Goal: Communication & Community: Answer question/provide support

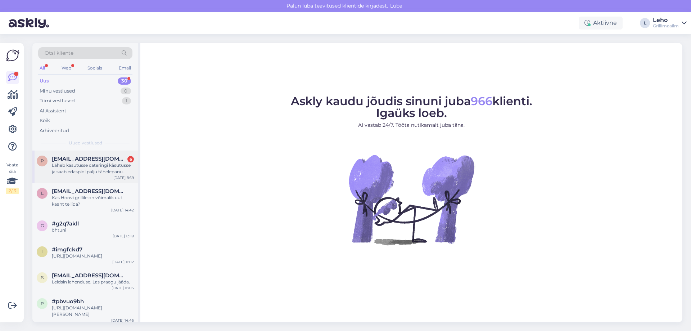
click at [105, 164] on div "Läheb kasutusse cateringi käsutusse ja saab edaspidi palju tähelepanu üritustel…" at bounding box center [93, 168] width 82 height 13
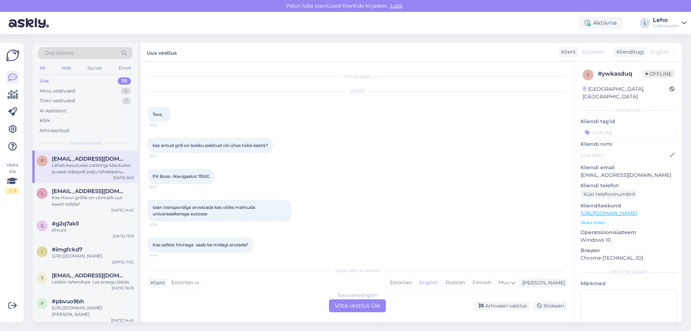
scroll to position [41, 0]
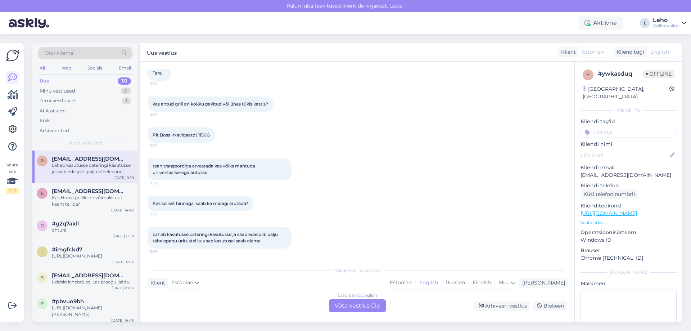
click at [366, 312] on div "Vestlus algas [DATE] Tere, 8:56 kas antud grill on kokku pakitud või ühes tükis…" at bounding box center [357, 192] width 434 height 260
click at [363, 299] on div "Valige [PERSON_NAME] vastake Klient Estonian Mina Estonian English Russian Finn…" at bounding box center [356, 287] width 419 height 49
click at [368, 309] on div "Estonian to English Võta vestlus üle" at bounding box center [357, 305] width 57 height 13
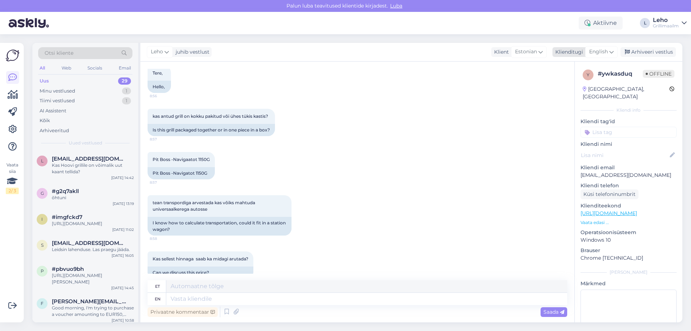
click at [610, 53] on icon at bounding box center [611, 52] width 4 height 8
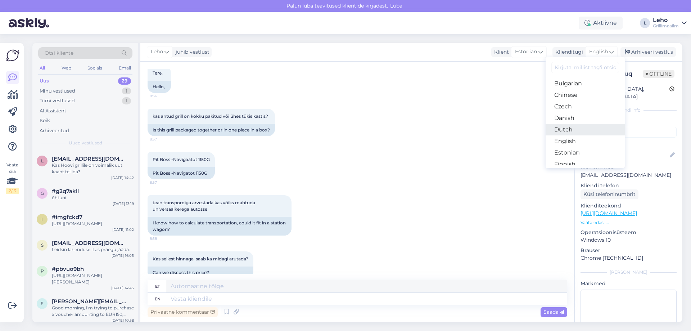
scroll to position [36, 0]
click at [579, 141] on link "Estonian" at bounding box center [584, 140] width 79 height 12
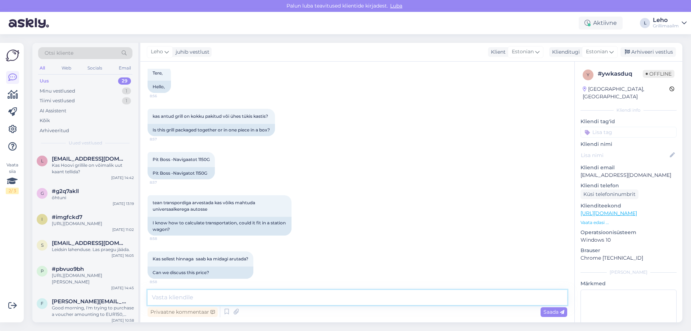
click at [322, 297] on textarea at bounding box center [356, 297] width 419 height 15
click at [479, 296] on textarea "Tere Antud grill on meil Tallinna kesklaos kastis. Vajab mõned tunnid nokitsemi…" at bounding box center [356, 297] width 419 height 15
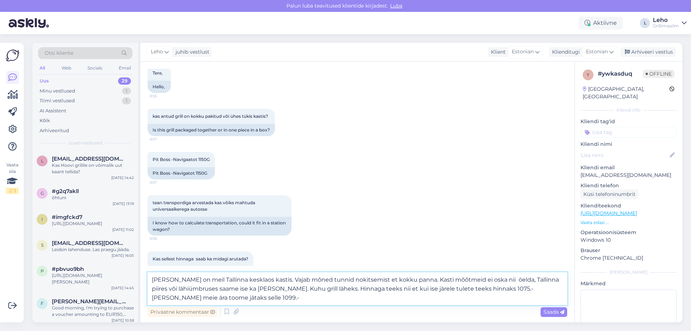
click at [165, 276] on textarea "Tere Antud grill on meil Tallinna kesklaos kastis. Vajab mõned tunnid nokitsemi…" at bounding box center [356, 288] width 419 height 33
click at [508, 281] on textarea "Ter, Antud grill on meil Tallinna kesklaos kastis. Vajab mõned tunnid nokitsemi…" at bounding box center [356, 288] width 419 height 33
click at [547, 279] on textarea "Ter, Antud grill on meil Tallinna kesklaos kastis. Vajab mõned tunnid nokitsemi…" at bounding box center [356, 288] width 419 height 33
type textarea "Ter, [PERSON_NAME] on meil Tallinna kesklaos kastis. Vajab mõned tunnid nokitse…"
click at [553, 313] on span "Saada" at bounding box center [553, 311] width 21 height 6
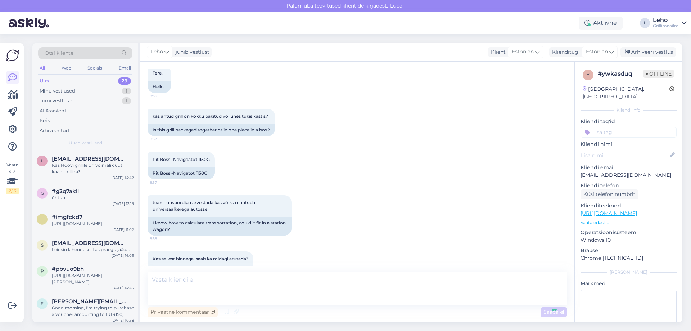
scroll to position [170, 0]
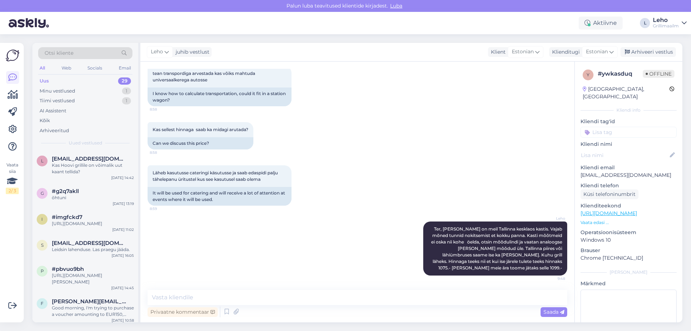
click at [600, 210] on link "[URL][DOMAIN_NAME]" at bounding box center [608, 213] width 56 height 6
click at [602, 219] on p "Vaata edasi ..." at bounding box center [628, 222] width 96 height 6
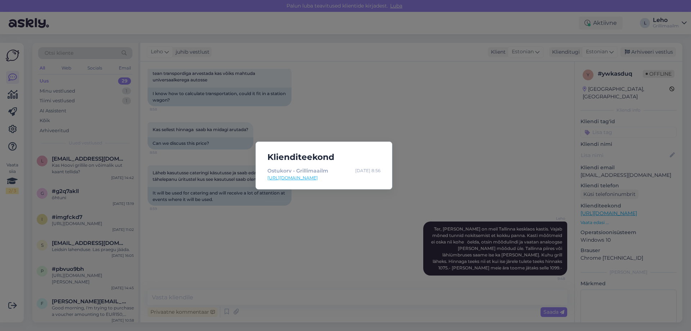
click at [451, 179] on div "Klienditeekond Ostukorv - Grillimaailm Oct 3 8:56 https://grillimaailm.ee/ostuk…" at bounding box center [345, 165] width 691 height 331
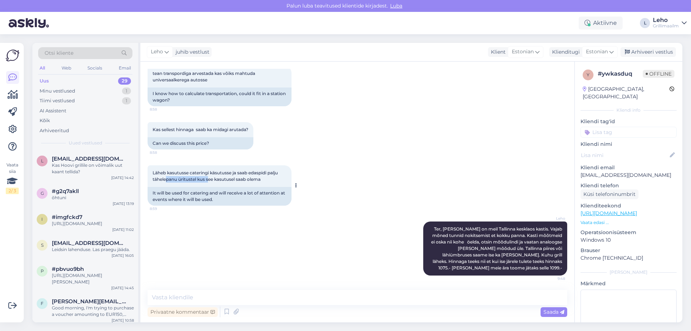
drag, startPoint x: 166, startPoint y: 180, endPoint x: 210, endPoint y: 181, distance: 44.2
click at [210, 181] on span "Läheb kasutusse cateringi käsutusse ja saab edaspidi palju tähelepanu üritustel…" at bounding box center [216, 176] width 126 height 12
drag, startPoint x: 250, startPoint y: 301, endPoint x: 247, endPoint y: 305, distance: 4.9
click at [250, 301] on textarea at bounding box center [356, 297] width 419 height 15
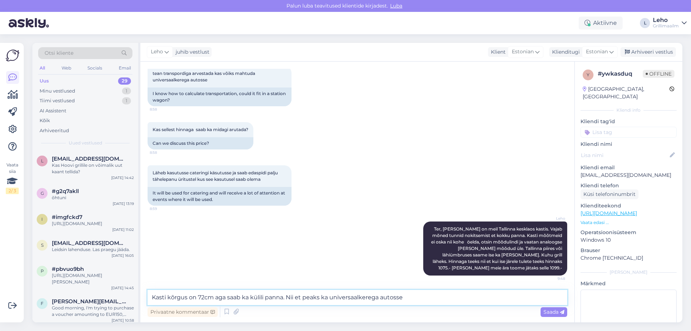
type textarea "Kasti kõrgus on 72cm aga saab ka külili panna. Nii et peaks ka universaalkerega…"
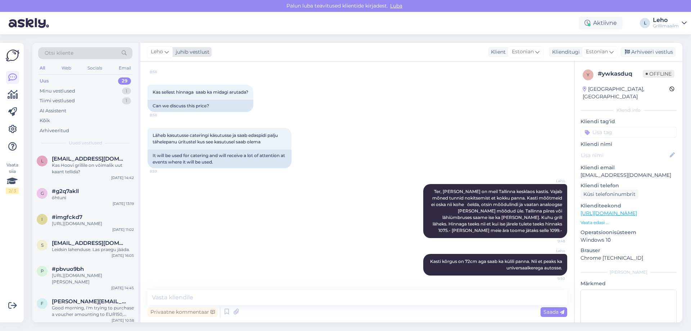
click at [184, 53] on div "juhib vestlust" at bounding box center [191, 52] width 37 height 8
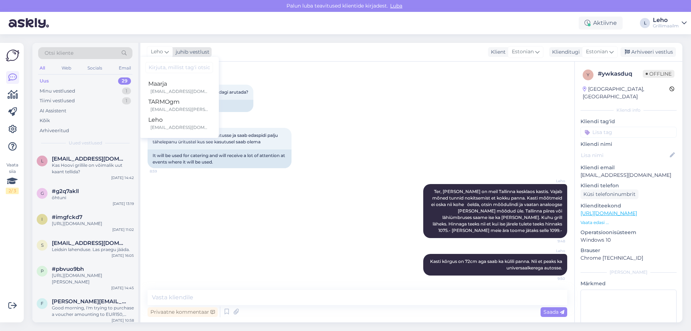
click at [152, 49] on span "Leho" at bounding box center [157, 52] width 12 height 8
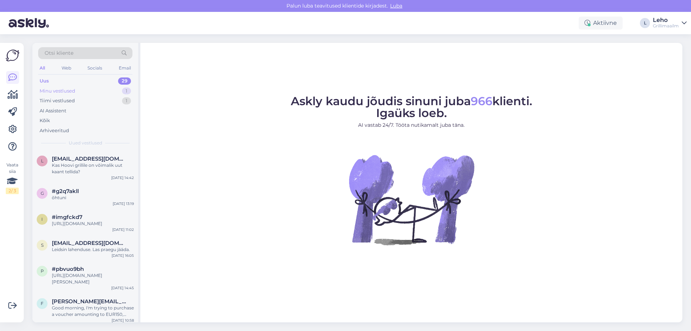
click at [57, 93] on div "Minu vestlused" at bounding box center [58, 90] width 36 height 7
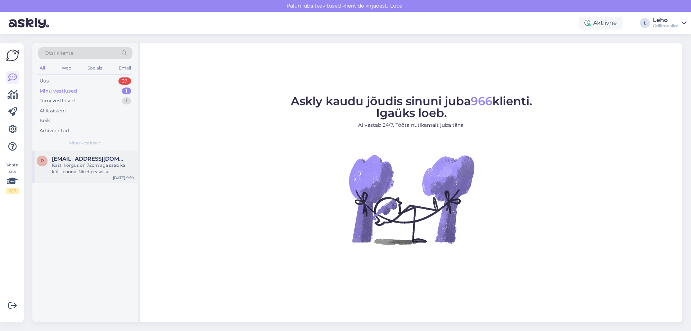
click at [88, 170] on div "Kasti kõrgus on 72cm aga saab ka külili panna. Nii et peaks ka universaalkerega…" at bounding box center [93, 168] width 82 height 13
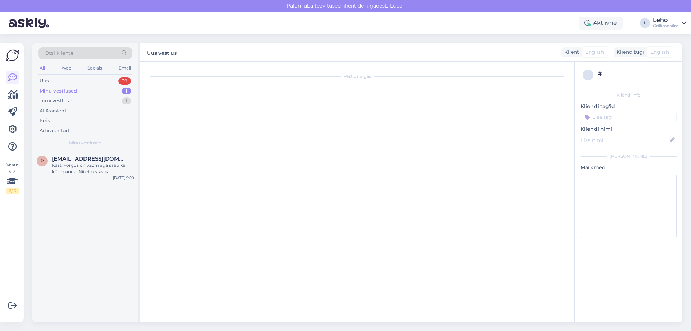
scroll to position [208, 0]
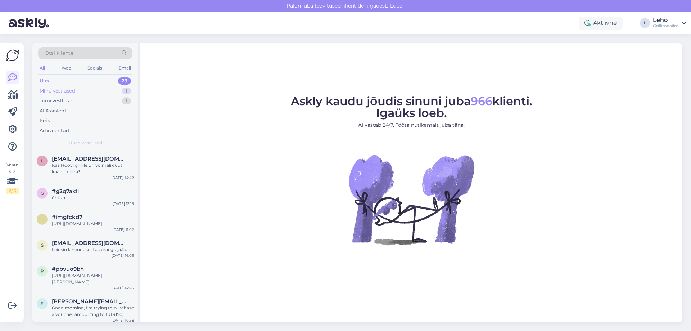
click at [53, 89] on div "Minu vestlused" at bounding box center [58, 90] width 36 height 7
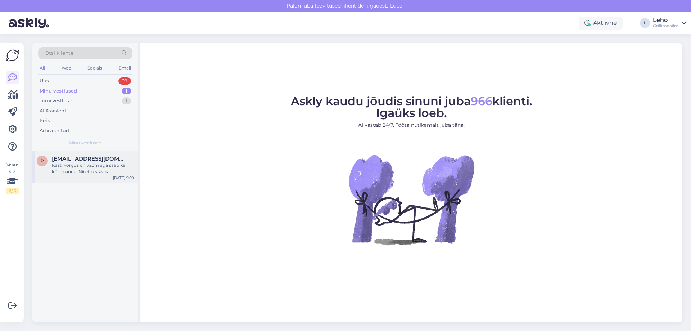
click at [92, 171] on div "Kasti kõrgus on 72cm aga saab ka külili panna. Nii et peaks ka universaalkerega…" at bounding box center [93, 168] width 82 height 13
